Goal: Navigation & Orientation: Go to known website

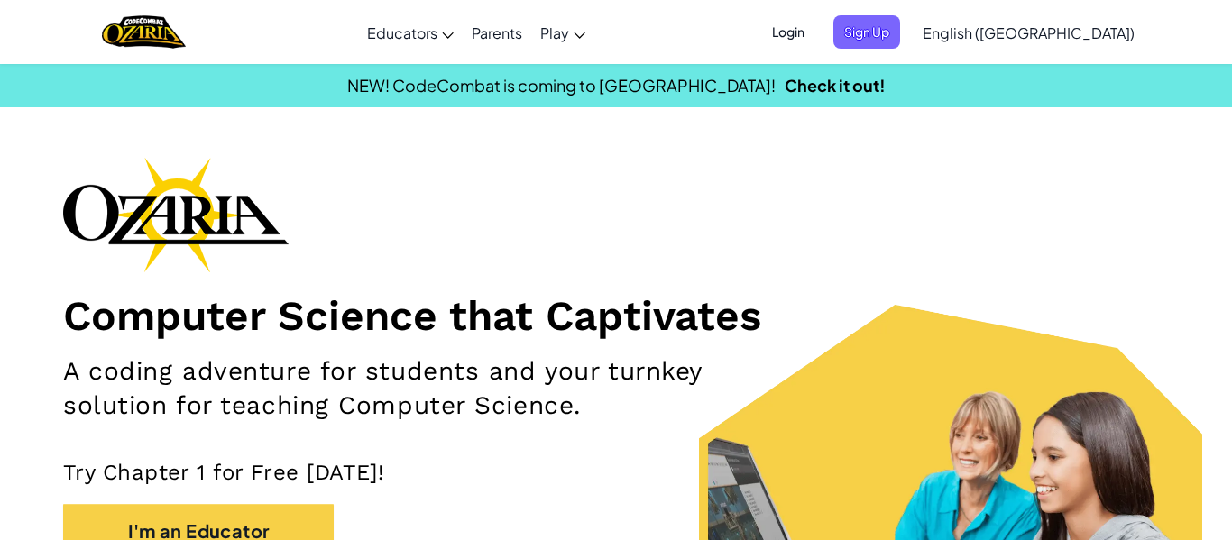
click at [768, 180] on div "Computer Science that Captivates A coding adventure for students and your turnk…" at bounding box center [616, 403] width 1106 height 492
click at [815, 36] on span "Login" at bounding box center [788, 31] width 54 height 33
